Goal: Find specific page/section: Find specific page/section

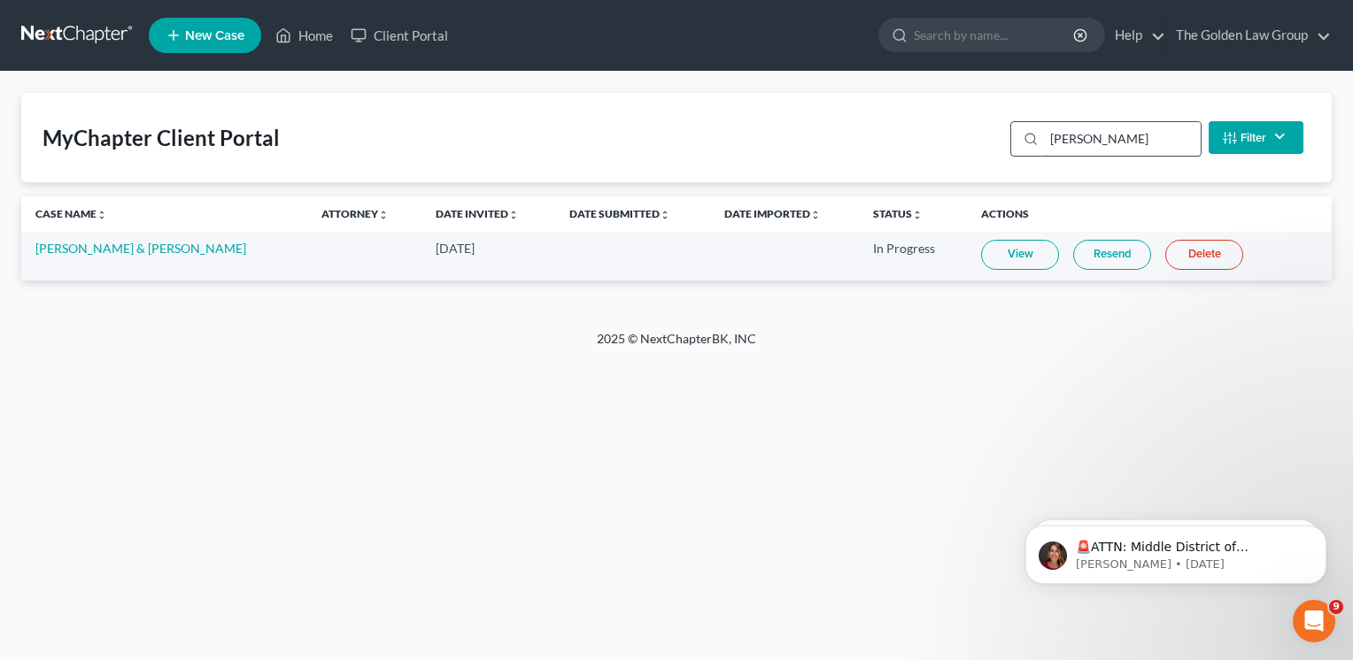
click at [1123, 135] on input "[PERSON_NAME]" at bounding box center [1122, 139] width 157 height 34
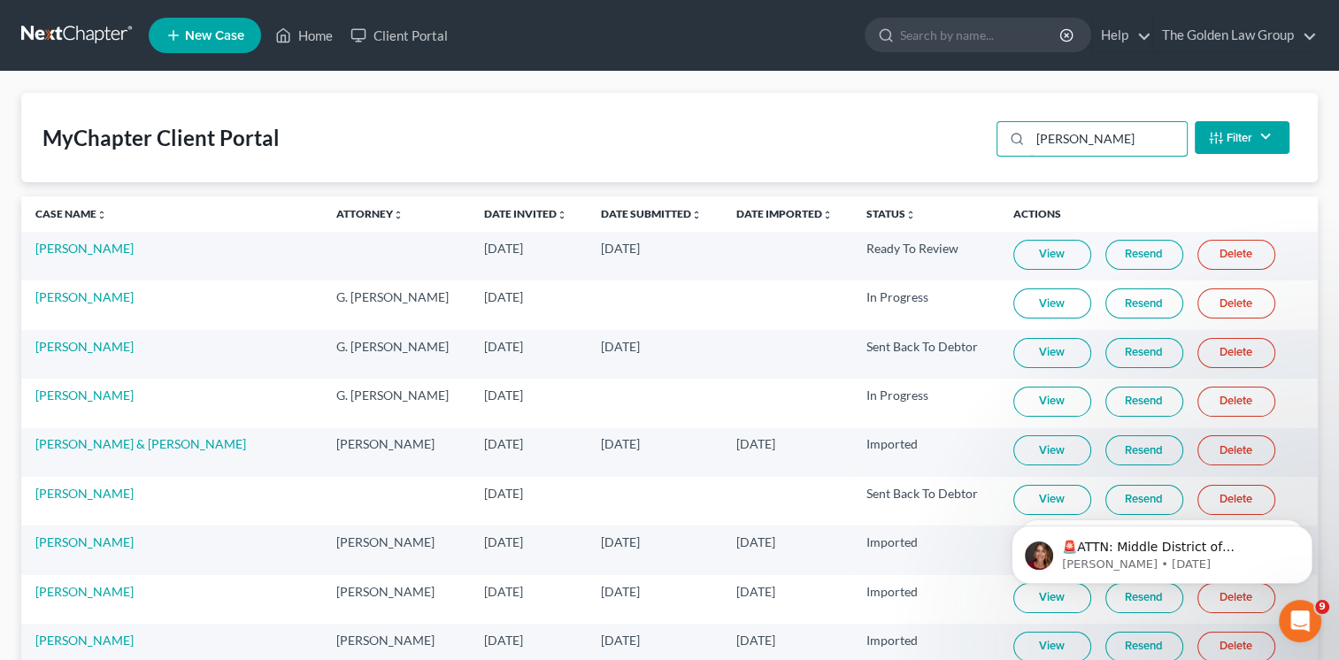
scroll to position [177, 0]
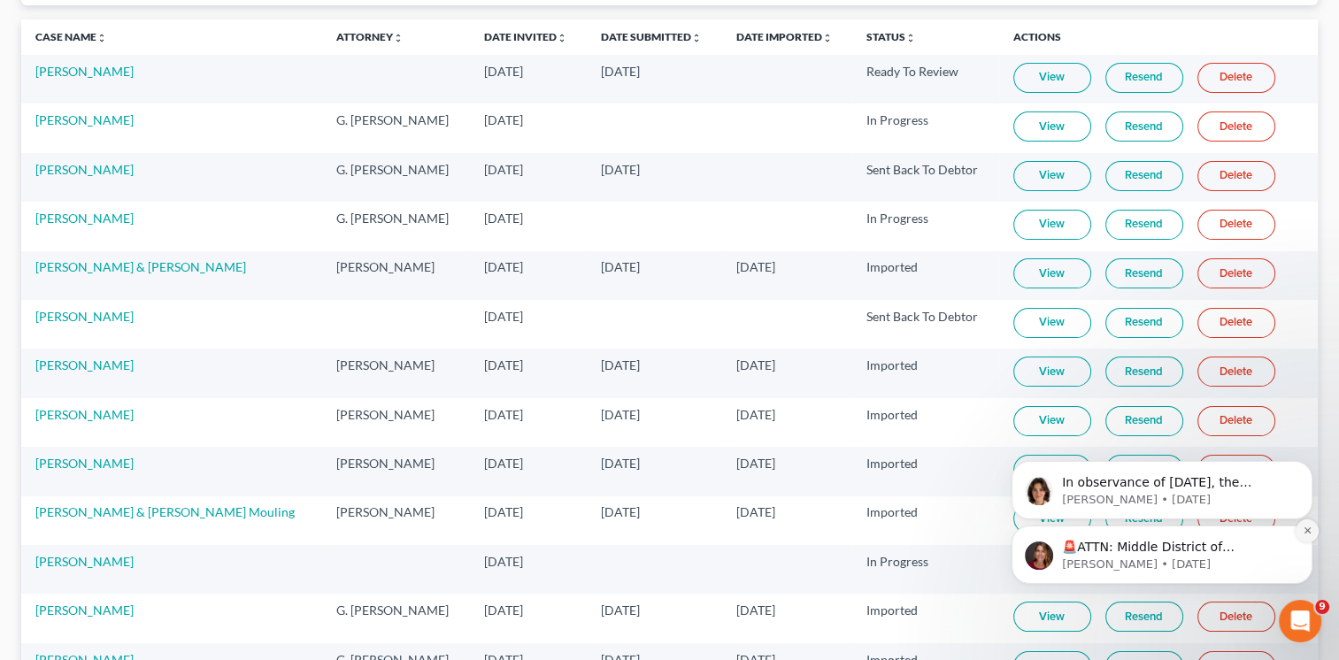
click at [1305, 535] on icon "Dismiss notification" at bounding box center [1308, 531] width 10 height 10
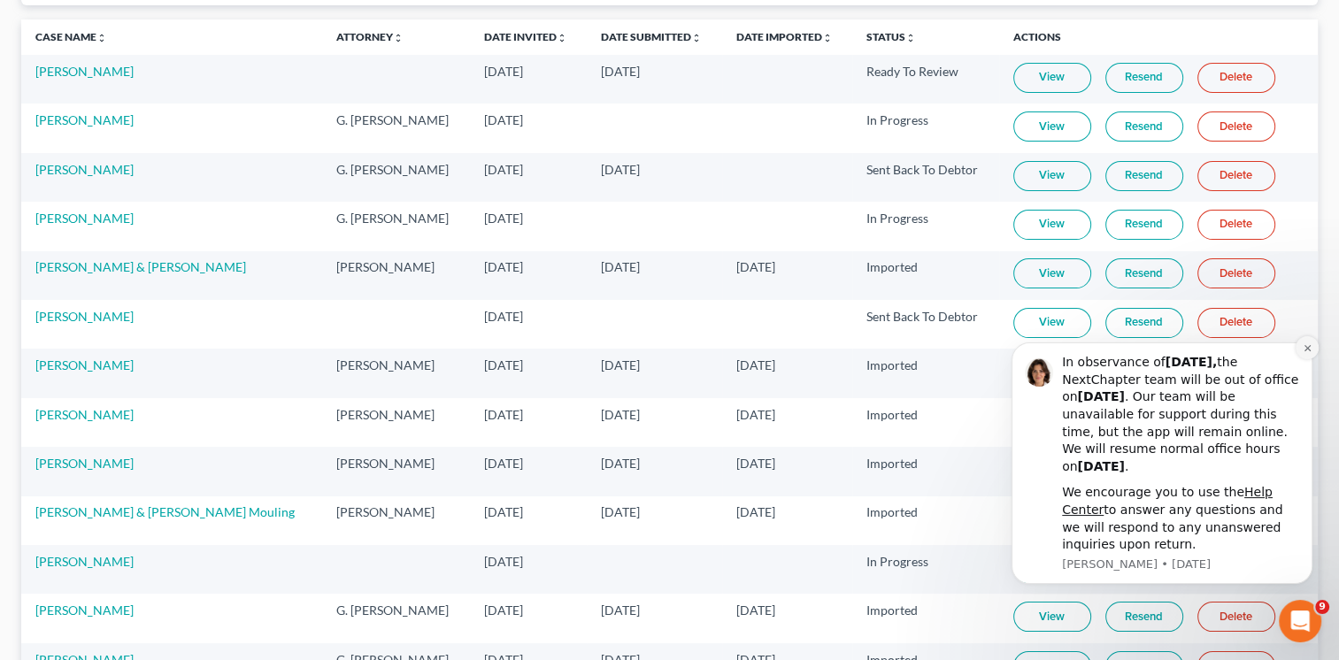
click at [1309, 350] on icon "Dismiss notification" at bounding box center [1307, 348] width 6 height 6
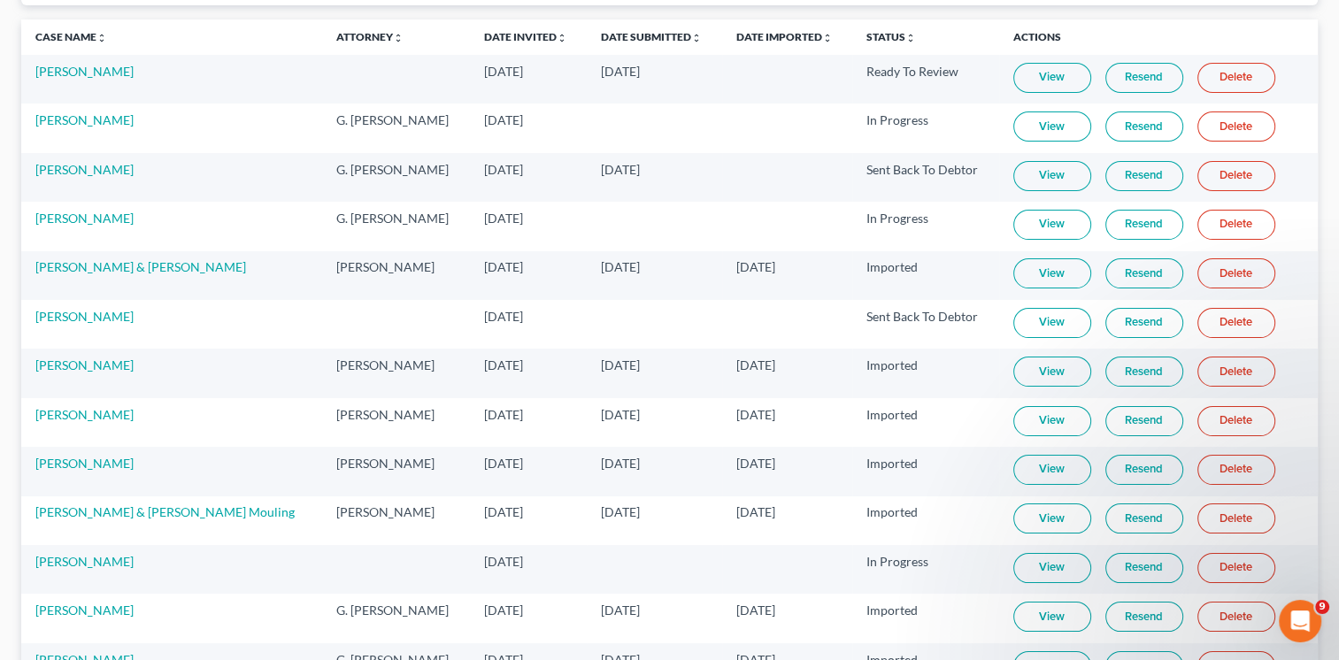
click at [1064, 560] on link "View" at bounding box center [1053, 568] width 78 height 30
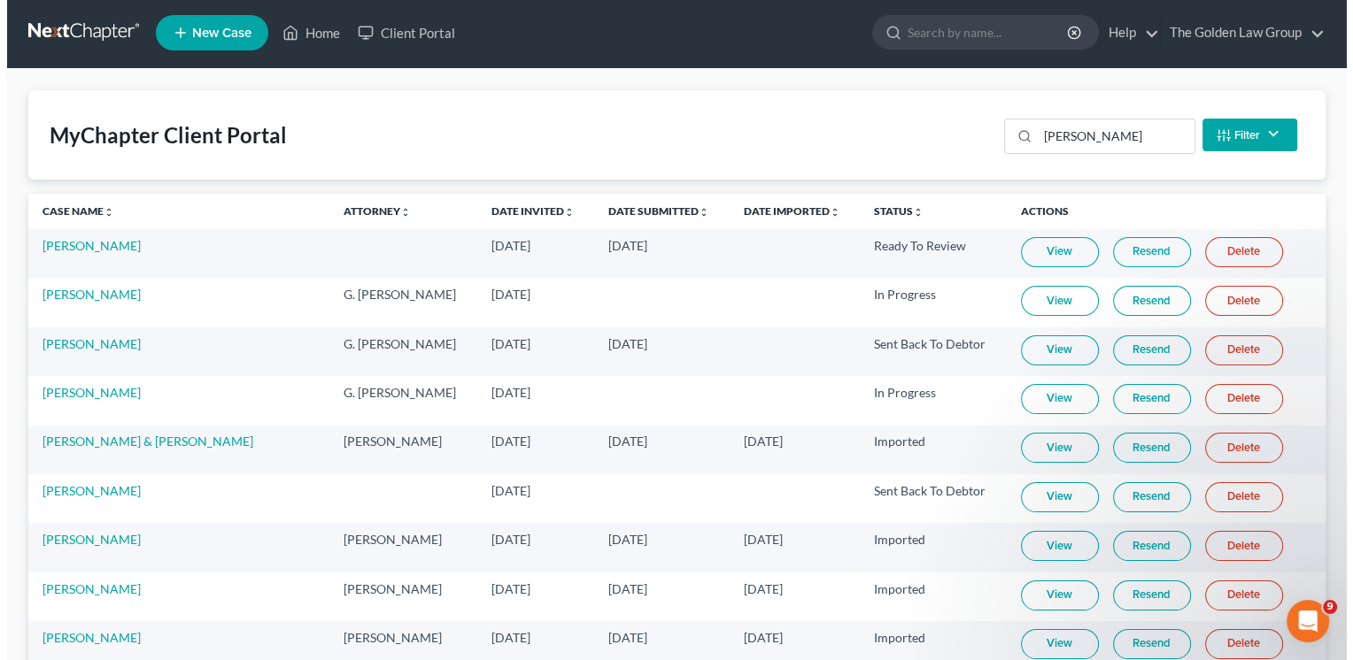
scroll to position [0, 0]
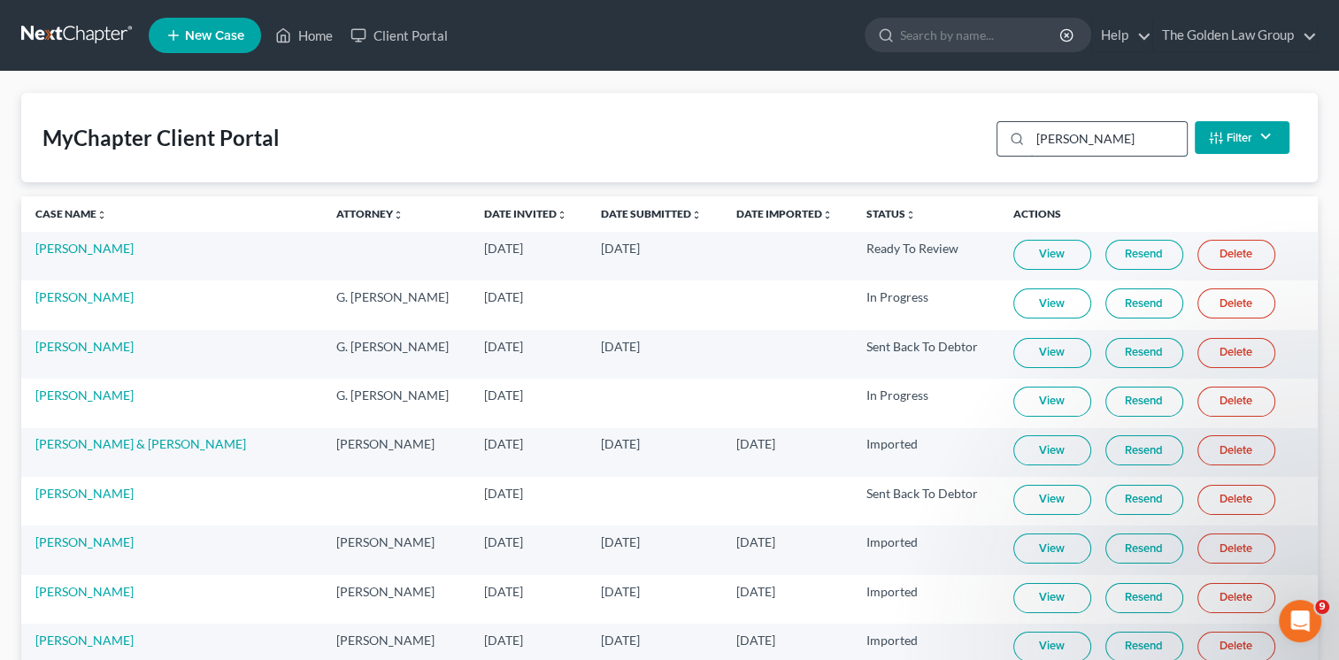
click at [1094, 143] on input "[PERSON_NAME]" at bounding box center [1108, 139] width 157 height 34
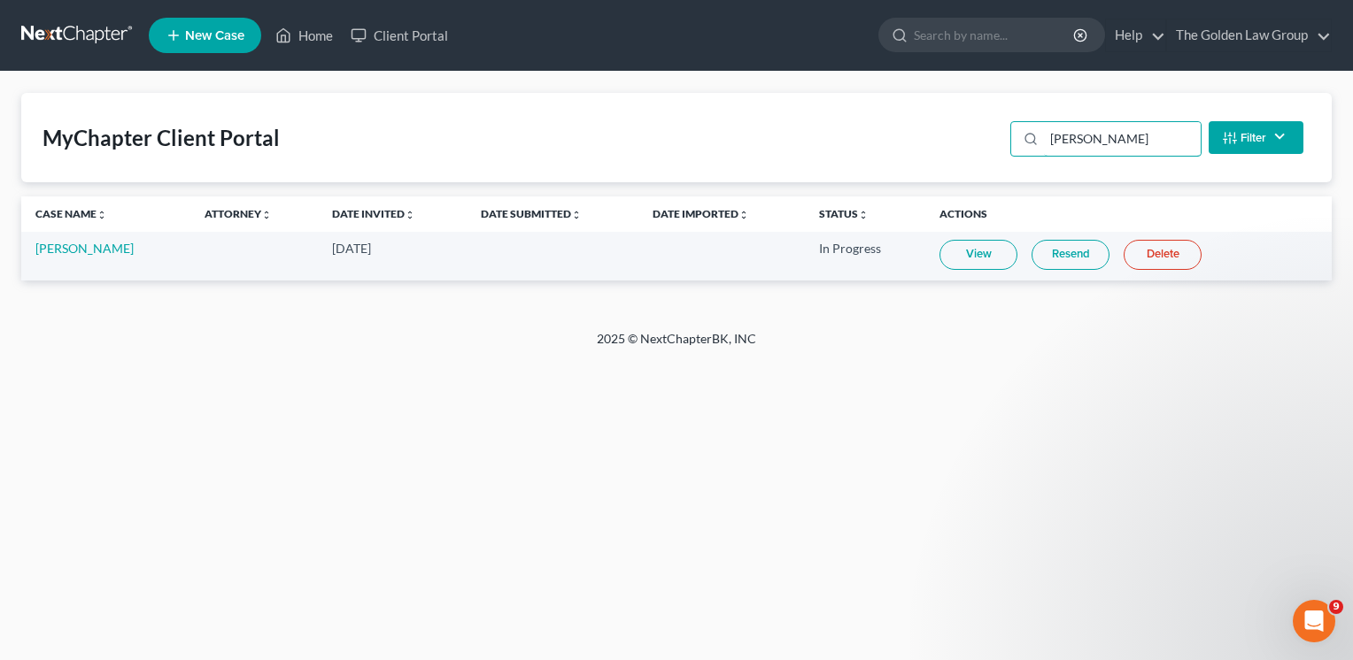
type input "[PERSON_NAME]"
click at [978, 258] on link "View" at bounding box center [978, 255] width 78 height 30
